Goal: Task Accomplishment & Management: Complete application form

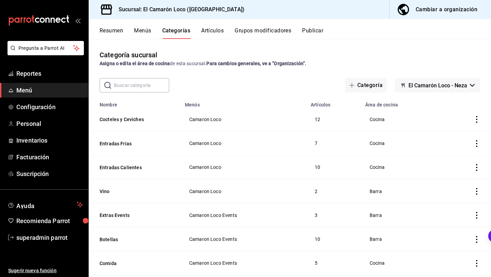
click at [207, 40] on div "Categoría sucursal Asigna o edita el área de cocina de esta sucursal. Para camb…" at bounding box center [290, 158] width 402 height 238
click at [206, 34] on button "Artículos" at bounding box center [212, 33] width 23 height 12
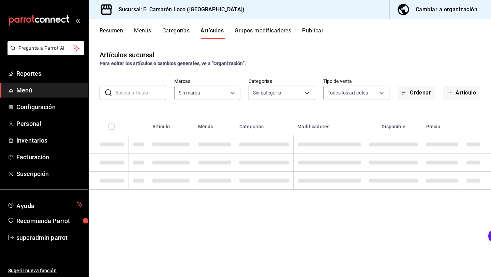
type input "84539b57-ac19-4bc7-993b-d744aa7824cb"
type input "8ad626e9-23f7-4e52-99dc-94a548136757,040de04e-853d-4a0a-94cc-1911e6ad6812,9b2ab…"
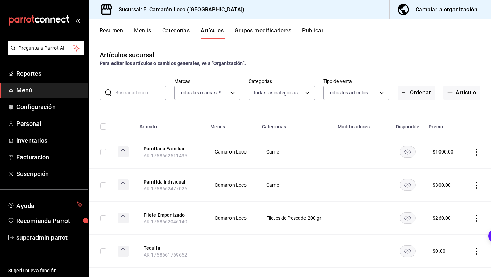
click at [178, 33] on button "Categorías" at bounding box center [176, 33] width 28 height 12
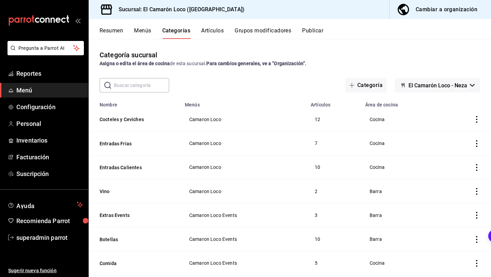
click at [146, 86] on input "text" at bounding box center [141, 85] width 55 height 14
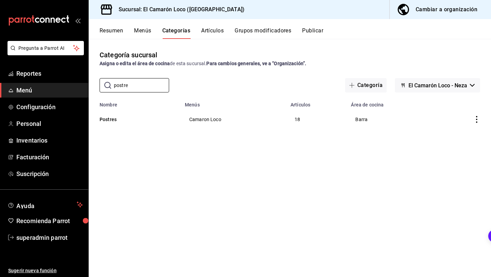
type input "postre"
click at [212, 31] on button "Artículos" at bounding box center [212, 33] width 23 height 12
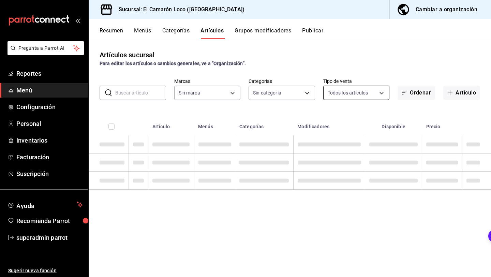
type input "84539b57-ac19-4bc7-993b-d744aa7824cb"
type input "8ad626e9-23f7-4e52-99dc-94a548136757,040de04e-853d-4a0a-94cc-1911e6ad6812,9b2ab…"
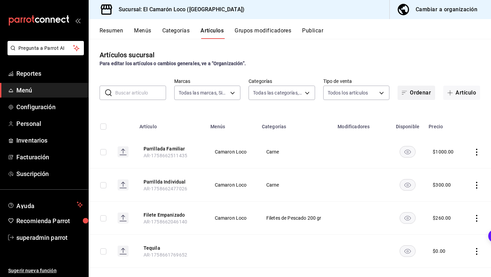
click at [413, 93] on button "Ordenar" at bounding box center [417, 93] width 38 height 14
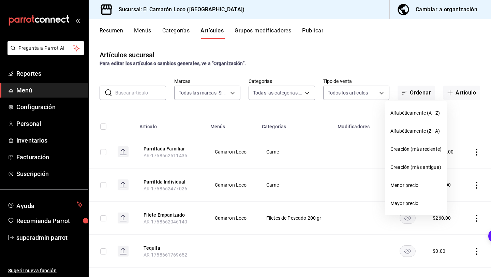
click at [448, 77] on div at bounding box center [245, 138] width 491 height 277
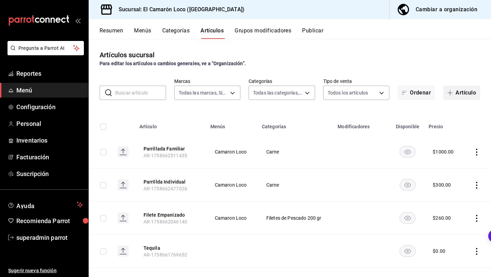
click at [458, 94] on button "Artículo" at bounding box center [461, 93] width 37 height 14
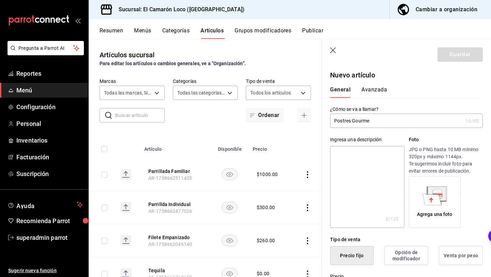
type input "Postres Gourmet"
click at [375, 120] on input "Postres Gourmet" at bounding box center [396, 121] width 133 height 14
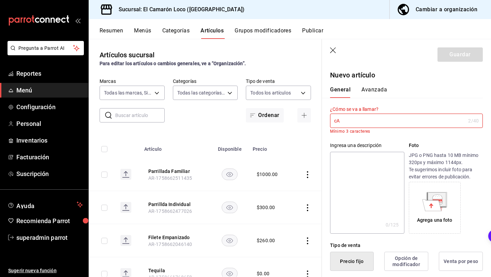
type input "c"
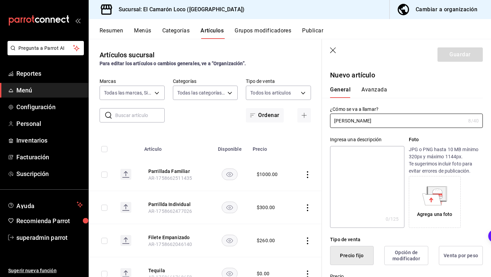
type input "[PERSON_NAME]"
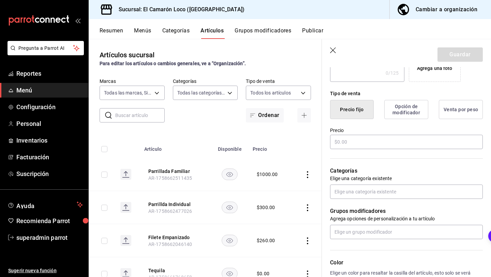
scroll to position [187, 0]
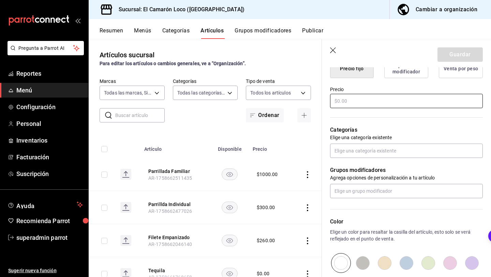
click at [367, 102] on input "text" at bounding box center [406, 101] width 153 height 14
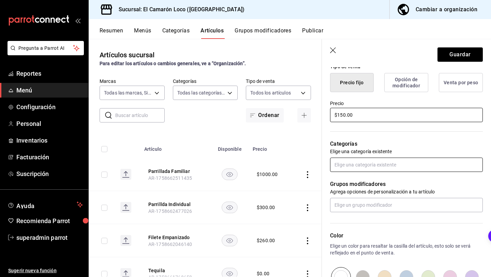
scroll to position [165, 0]
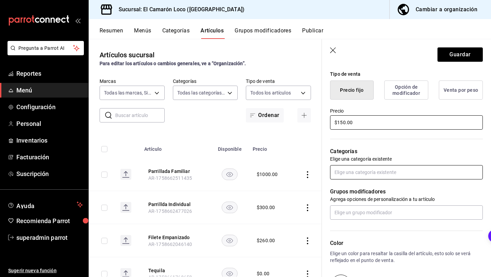
type input "$150.00"
click at [391, 176] on input "text" at bounding box center [406, 172] width 153 height 14
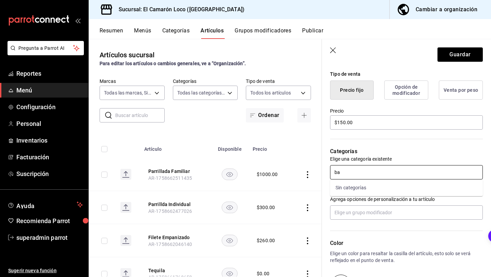
type input "b"
click at [406, 196] on p "Agrega opciones de personalización a tu artículo" at bounding box center [406, 199] width 153 height 7
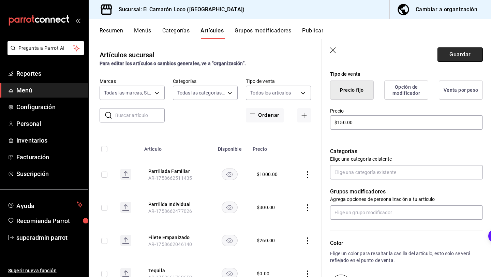
click at [464, 54] on button "Guardar" at bounding box center [459, 54] width 45 height 14
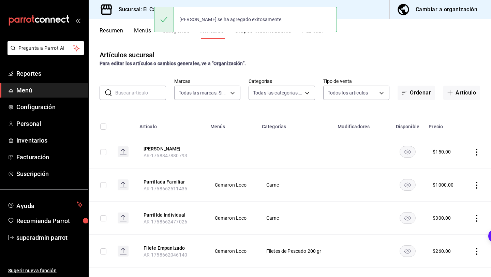
click at [185, 36] on button "Categorías" at bounding box center [176, 33] width 28 height 12
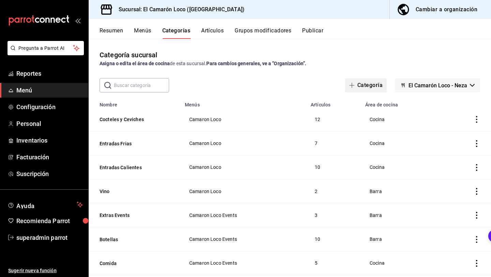
click at [379, 83] on button "Categoría" at bounding box center [366, 85] width 42 height 14
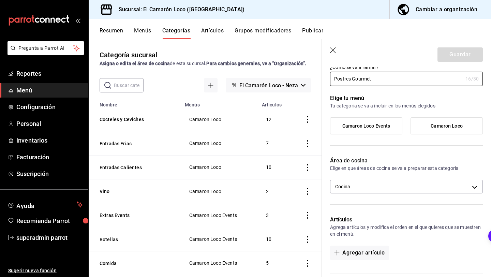
scroll to position [31, 0]
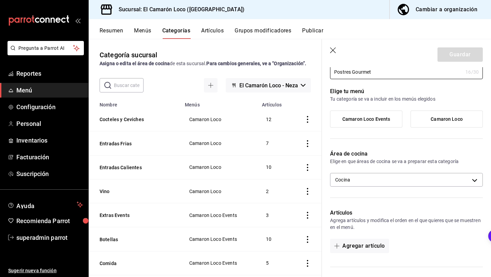
type input "Postres Gourmet"
click at [447, 119] on span "Camaron Loco" at bounding box center [447, 119] width 32 height 6
click at [0, 0] on input "Camaron Loco" at bounding box center [0, 0] width 0 height 0
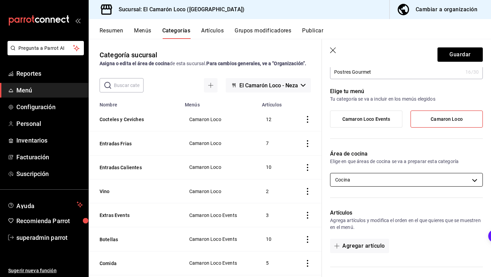
click at [382, 178] on body "Pregunta a Parrot AI Reportes Menú Configuración Personal Inventarios Facturaci…" at bounding box center [245, 138] width 491 height 277
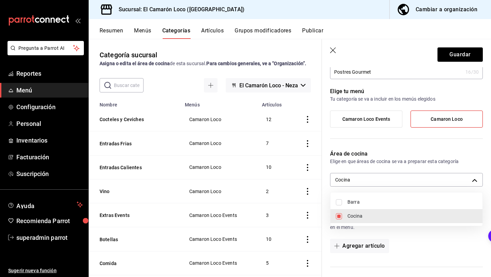
click at [362, 204] on span "Barra" at bounding box center [412, 201] width 130 height 7
type input "0fed2030-fef9-456c-8f06-d3d954787f42,a63ba7af-9fd4-4508-a6b8-aec9949c42ca"
checkbox input "true"
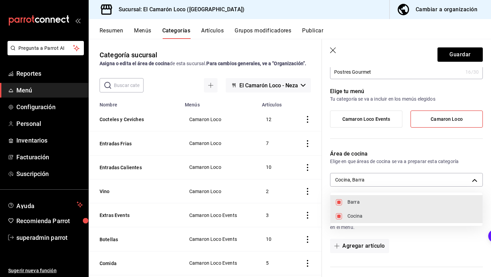
click at [355, 215] on span "Cocina" at bounding box center [412, 215] width 130 height 7
type input "a63ba7af-9fd4-4508-a6b8-aec9949c42ca"
checkbox input "false"
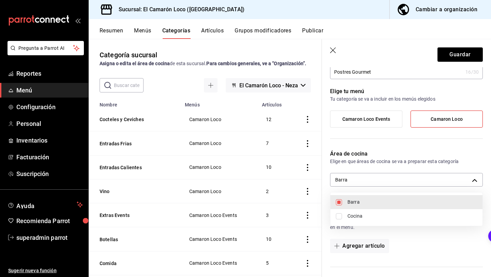
click at [355, 215] on span "Cocina" at bounding box center [412, 215] width 130 height 7
type input "a63ba7af-9fd4-4508-a6b8-aec9949c42ca,0fed2030-fef9-456c-8f06-d3d954787f42"
checkbox input "true"
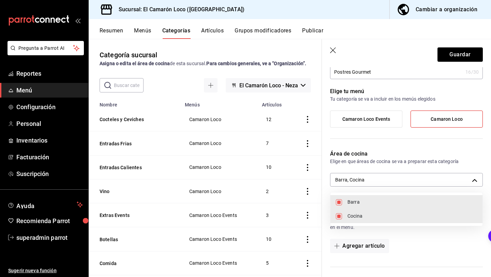
click at [392, 143] on div at bounding box center [245, 138] width 491 height 277
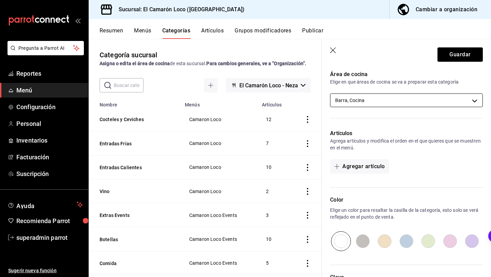
scroll to position [109, 0]
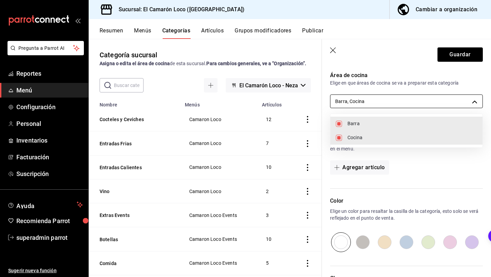
click at [392, 98] on body "Pregunta a Parrot AI Reportes Menú Configuración Personal Inventarios Facturaci…" at bounding box center [245, 138] width 491 height 277
click at [392, 99] on div at bounding box center [245, 138] width 491 height 277
click at [392, 99] on body "Pregunta a Parrot AI Reportes Menú Configuración Personal Inventarios Facturaci…" at bounding box center [245, 138] width 491 height 277
click at [351, 138] on span "Cocina" at bounding box center [412, 137] width 130 height 7
type input "a63ba7af-9fd4-4508-a6b8-aec9949c42ca"
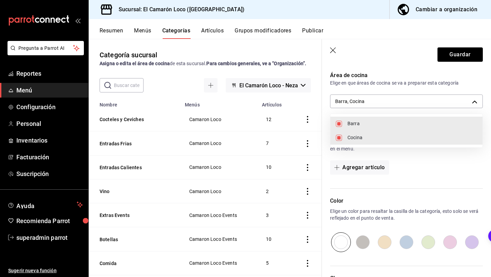
checkbox input "false"
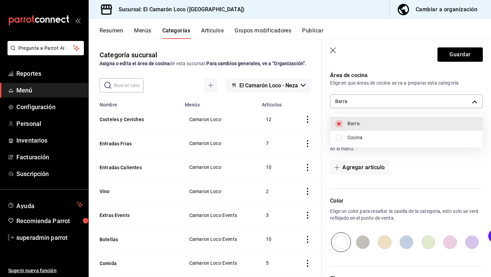
click at [411, 150] on div at bounding box center [245, 138] width 491 height 277
click at [378, 105] on body "Pregunta a Parrot AI Reportes Menú Configuración Personal Inventarios Facturaci…" at bounding box center [245, 138] width 491 height 277
click at [373, 127] on span "Barra" at bounding box center [412, 123] width 130 height 7
checkbox input "false"
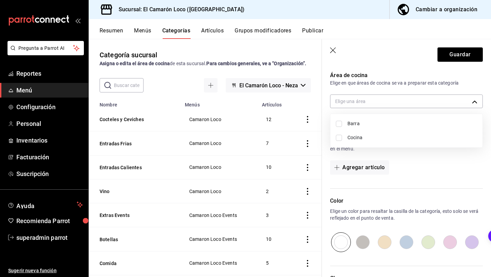
click at [373, 138] on span "Cocina" at bounding box center [412, 137] width 130 height 7
type input "0fed2030-fef9-456c-8f06-d3d954787f42"
checkbox input "true"
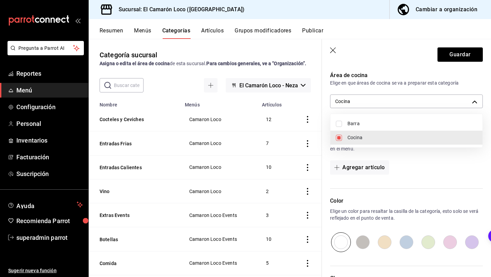
click at [410, 181] on div at bounding box center [245, 138] width 491 height 277
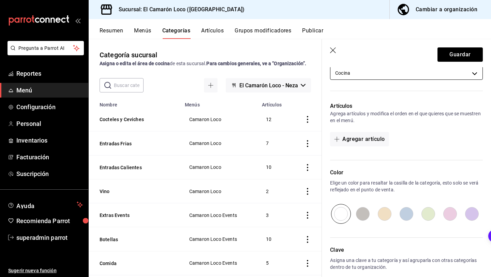
scroll to position [140, 0]
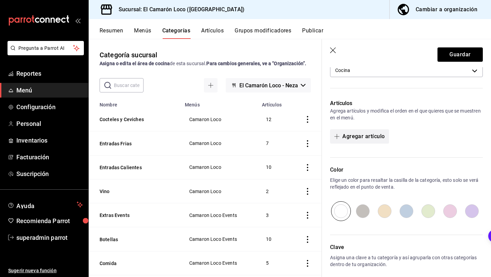
click at [368, 142] on button "Agregar artículo" at bounding box center [359, 136] width 59 height 14
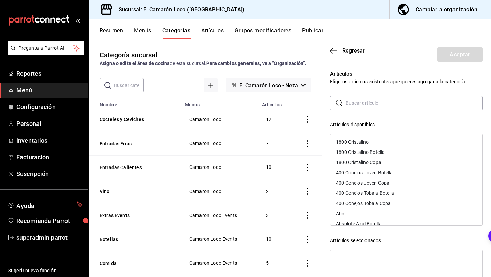
click at [367, 99] on input "text" at bounding box center [414, 103] width 137 height 14
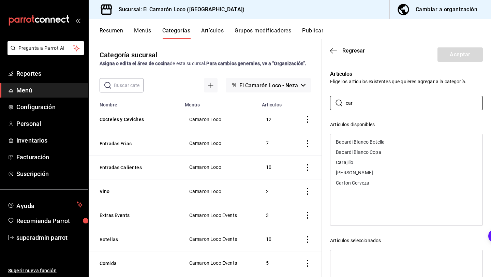
type input "car"
click at [359, 175] on div "[PERSON_NAME]" at bounding box center [406, 172] width 152 height 10
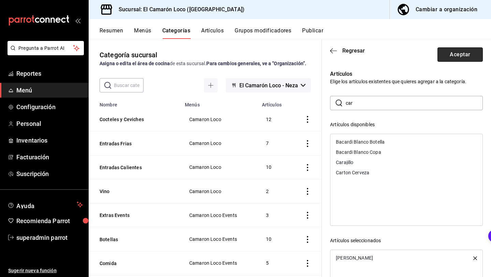
click at [466, 52] on button "Aceptar" at bounding box center [459, 54] width 45 height 14
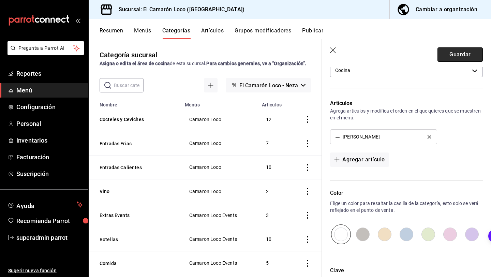
click at [466, 54] on button "Guardar" at bounding box center [459, 54] width 45 height 14
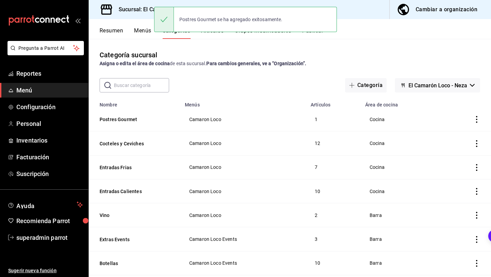
click at [210, 37] on button "Artículos" at bounding box center [212, 33] width 23 height 12
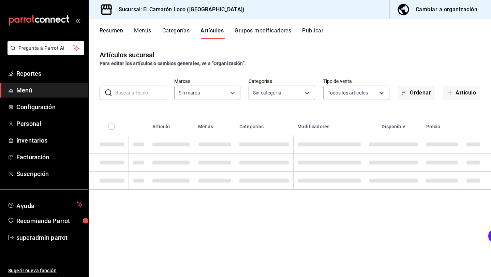
type input "84539b57-ac19-4bc7-993b-d744aa7824cb"
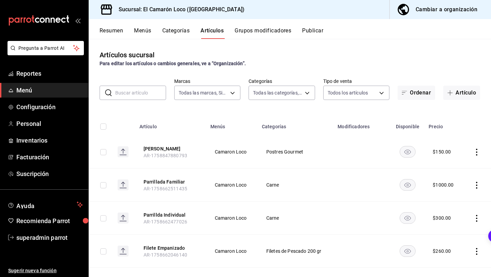
type input "ea94f39e-caae-4c5d-84b4-7c5f6d8744d8,8ad626e9-23f7-4e52-99dc-94a548136757,040de…"
